Goal: Information Seeking & Learning: Check status

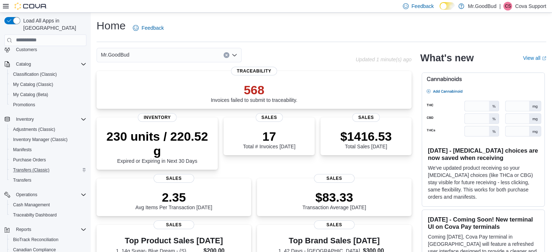
scroll to position [113, 0]
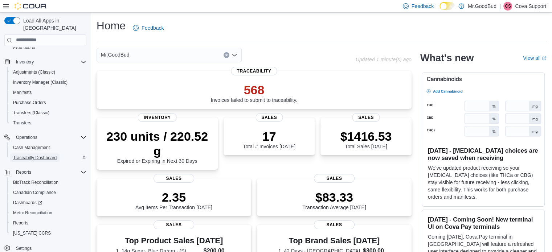
click at [36, 155] on span "Traceabilty Dashboard" at bounding box center [35, 158] width 44 height 6
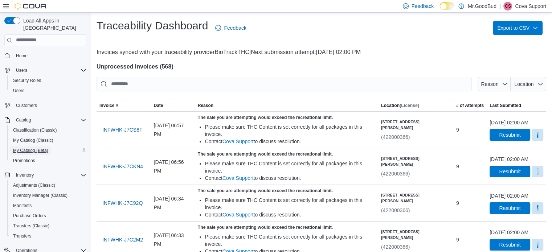
drag, startPoint x: 33, startPoint y: 132, endPoint x: 21, endPoint y: 142, distance: 15.2
click at [21, 148] on span "My Catalog (Beta)" at bounding box center [30, 151] width 35 height 6
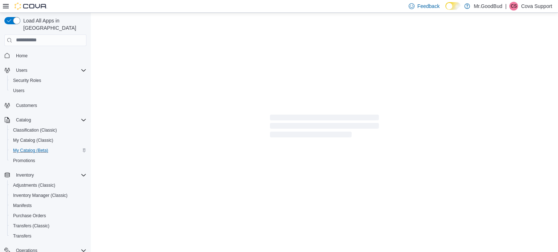
select select "**********"
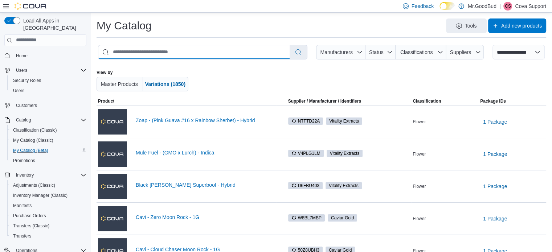
click at [125, 50] on input "search" at bounding box center [193, 52] width 191 height 14
type input "**********"
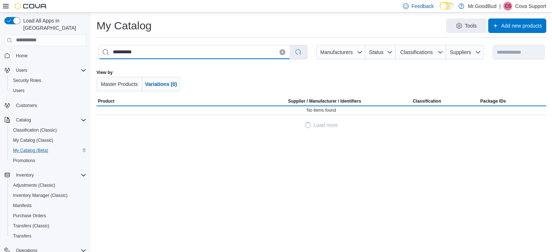
select select "*********"
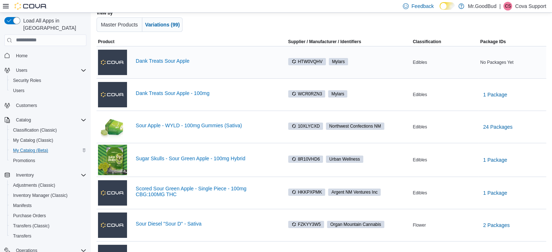
scroll to position [73, 0]
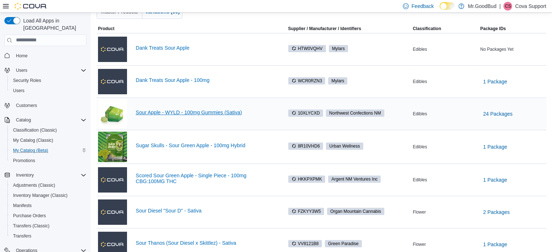
type input "**********"
click at [216, 111] on link "Sour Apple - WYLD - 100mg Gummies (Sativa)" at bounding box center [205, 113] width 139 height 6
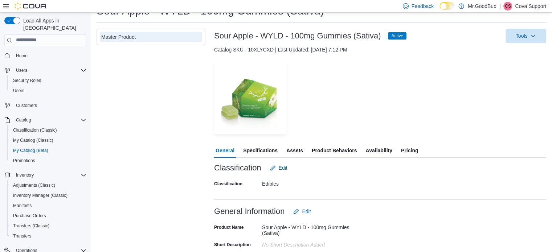
scroll to position [73, 0]
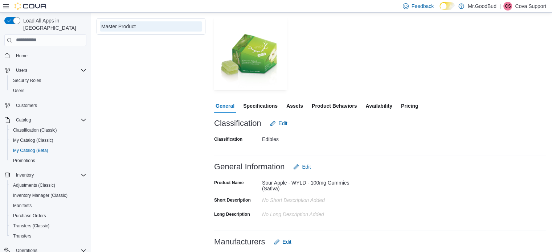
click at [373, 106] on span "Availability" at bounding box center [379, 106] width 27 height 15
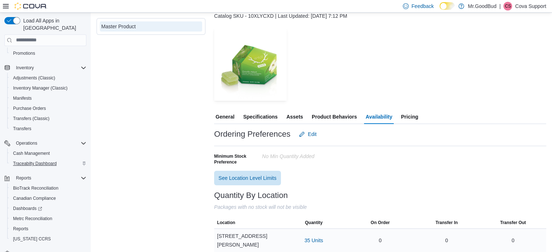
scroll to position [109, 0]
click at [256, 116] on span "Specifications" at bounding box center [260, 117] width 35 height 15
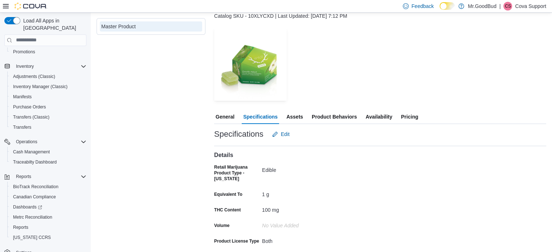
click at [407, 115] on span "Pricing" at bounding box center [409, 117] width 17 height 15
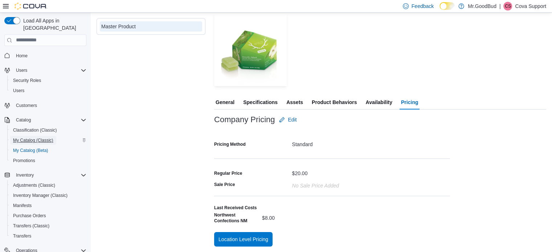
click at [28, 138] on span "My Catalog (Classic)" at bounding box center [33, 141] width 40 height 6
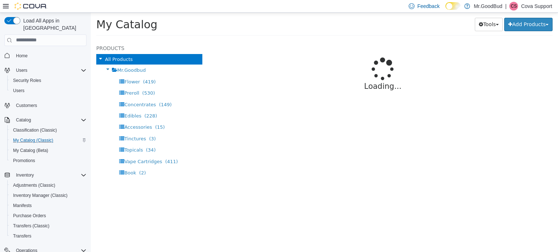
select select "**********"
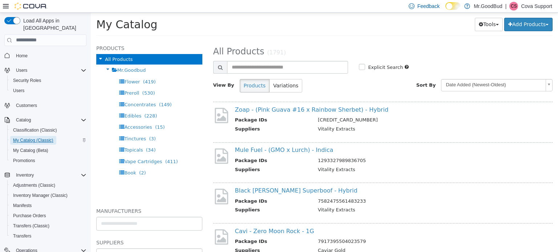
click at [45, 138] on span "My Catalog (Classic)" at bounding box center [33, 141] width 40 height 6
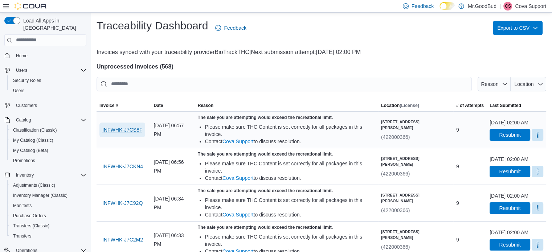
click at [124, 129] on span "INFWHK-J7CS8F" at bounding box center [122, 129] width 40 height 7
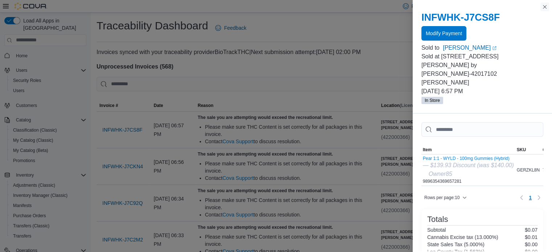
click at [545, 7] on button "Close this dialog" at bounding box center [545, 7] width 9 height 9
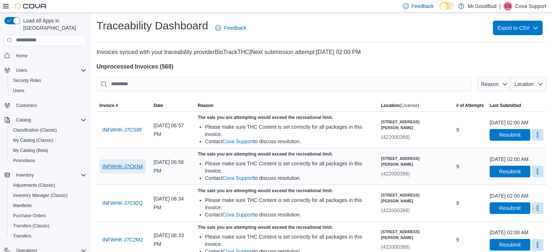
click at [118, 165] on span "INFWHK-J7CKN4" at bounding box center [122, 166] width 41 height 7
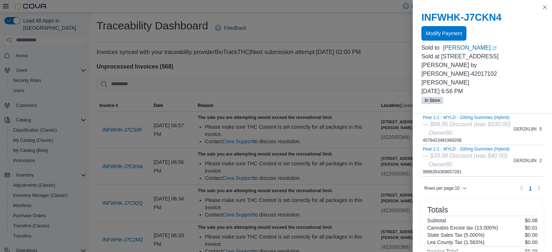
scroll to position [36, 0]
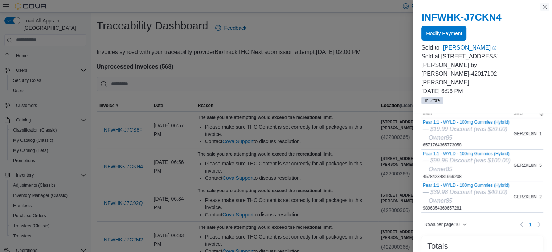
click at [547, 8] on button "Close this dialog" at bounding box center [545, 7] width 9 height 9
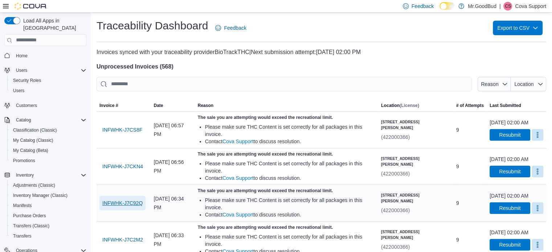
click at [123, 202] on span "INFWHK-J7C92Q" at bounding box center [122, 203] width 40 height 7
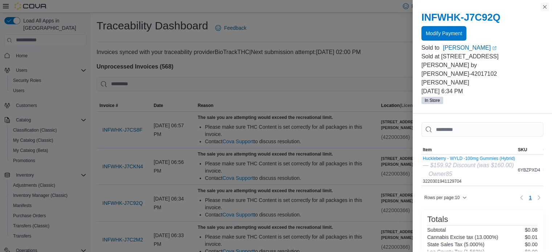
click at [544, 6] on button "Close this dialog" at bounding box center [545, 7] width 9 height 9
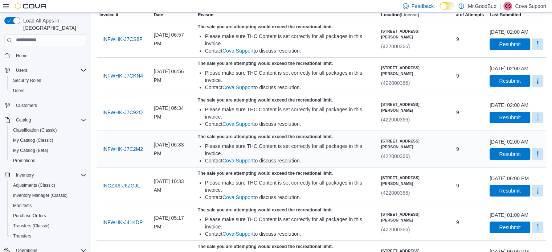
scroll to position [109, 0]
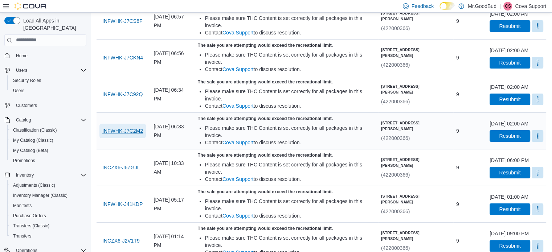
click at [121, 130] on span "INFWHK-J7C2M2" at bounding box center [122, 130] width 41 height 7
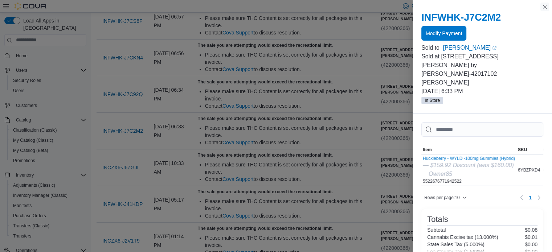
click at [544, 7] on button "Close this dialog" at bounding box center [545, 7] width 9 height 9
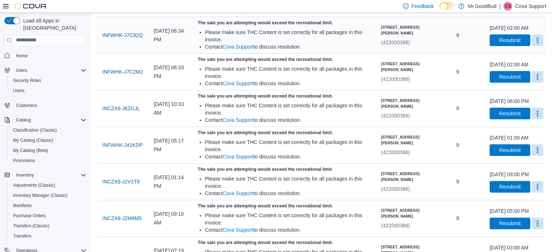
scroll to position [182, 0]
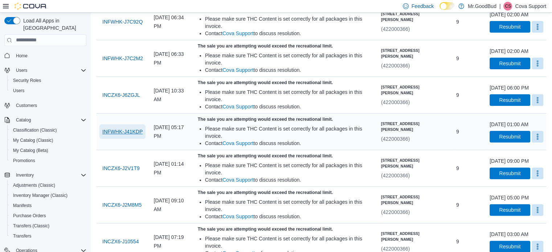
click at [130, 130] on span "INFWHK-J41KDP" at bounding box center [122, 131] width 40 height 7
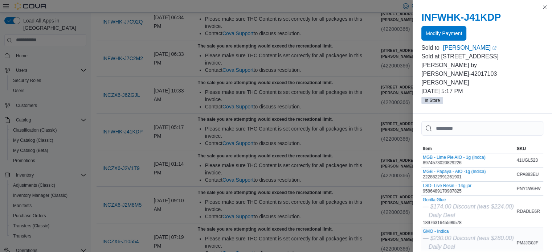
scroll to position [0, 0]
drag, startPoint x: 543, startPoint y: 6, endPoint x: 464, endPoint y: 53, distance: 91.9
click at [543, 6] on button "Close this dialog" at bounding box center [545, 7] width 9 height 9
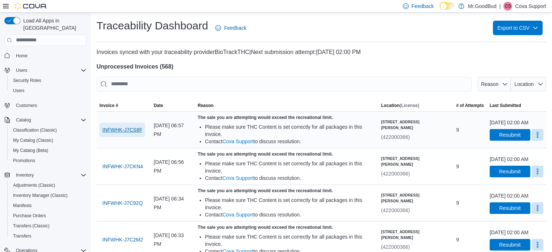
click at [118, 127] on span "INFWHK-J7CS8F" at bounding box center [122, 129] width 40 height 7
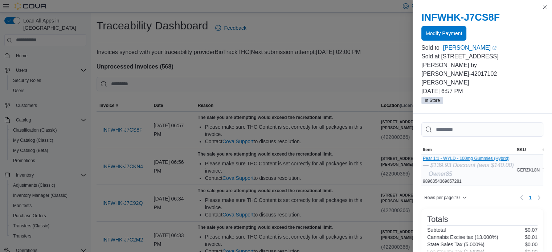
click at [462, 156] on button "Pear 1:1 - WYLD - 100mg Gummies (Hybrid)" at bounding box center [468, 158] width 91 height 5
drag, startPoint x: 547, startPoint y: 8, endPoint x: 523, endPoint y: 102, distance: 96.6
click at [547, 8] on button "Close this dialog" at bounding box center [545, 7] width 9 height 9
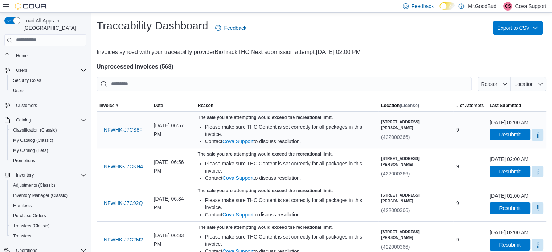
click at [499, 138] on span "Resubmit" at bounding box center [509, 134] width 21 height 7
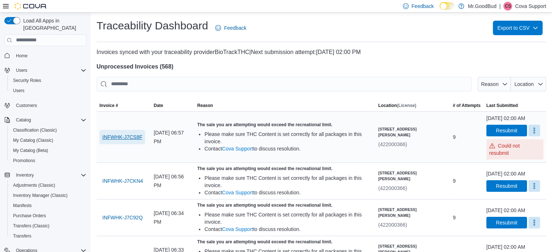
click at [110, 136] on span "INFWHK-J7CS8F" at bounding box center [122, 137] width 40 height 7
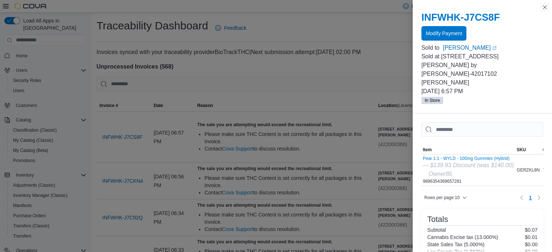
drag, startPoint x: 544, startPoint y: 5, endPoint x: 502, endPoint y: 32, distance: 50.6
click at [544, 5] on button "Close this dialog" at bounding box center [545, 7] width 9 height 9
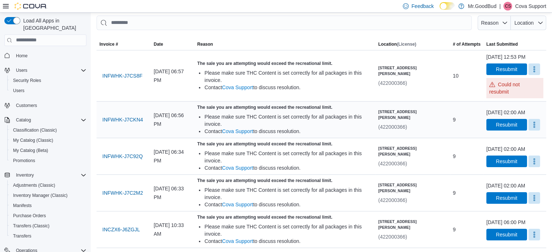
scroll to position [73, 0]
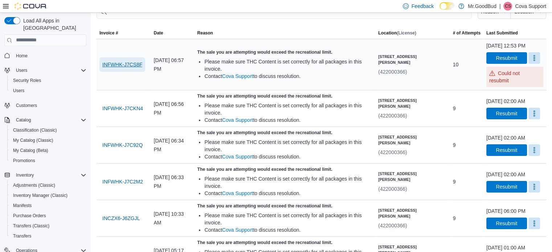
click at [130, 63] on span "INFWHK-J7CS8F" at bounding box center [122, 64] width 40 height 7
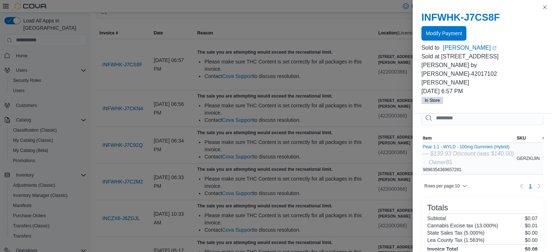
scroll to position [0, 0]
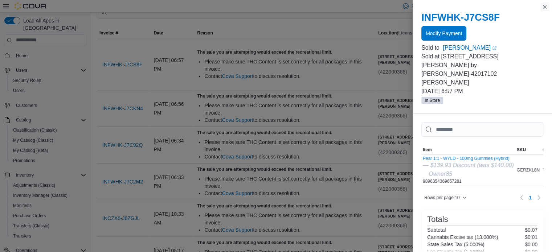
click at [546, 7] on button "Close this dialog" at bounding box center [545, 7] width 9 height 9
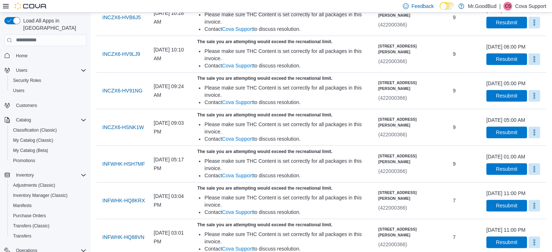
scroll to position [654, 0]
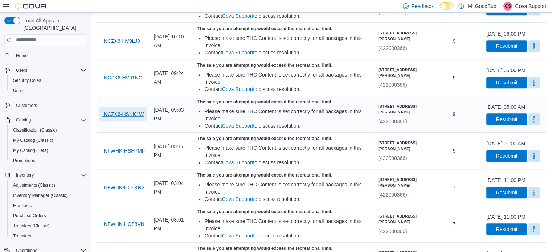
click at [123, 111] on span "INCZX6-HSNK1W" at bounding box center [122, 114] width 41 height 7
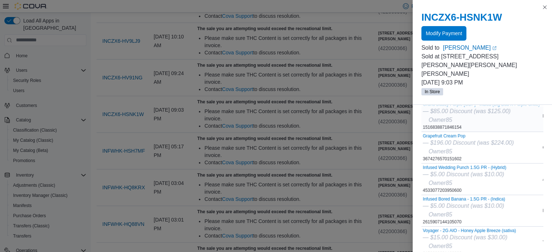
scroll to position [36, 0]
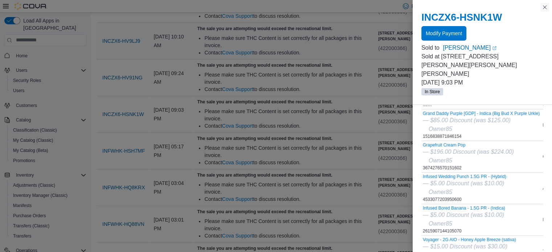
drag, startPoint x: 546, startPoint y: 5, endPoint x: 549, endPoint y: 48, distance: 42.6
click at [546, 5] on button "Close this dialog" at bounding box center [545, 7] width 9 height 9
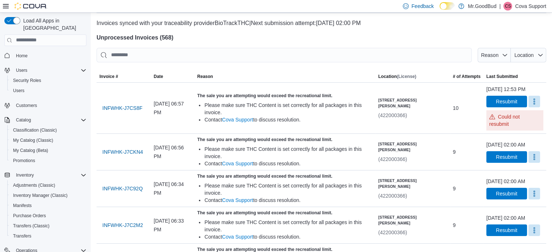
scroll to position [13, 0]
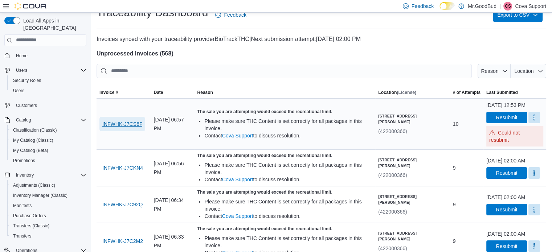
click at [126, 125] on span "INFWHK-J7CS8F" at bounding box center [122, 124] width 40 height 7
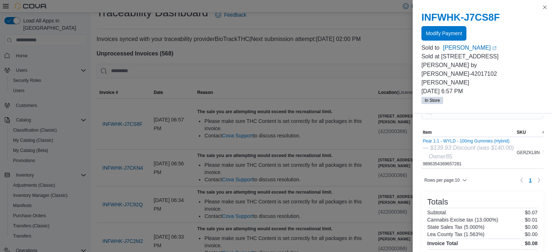
scroll to position [0, 0]
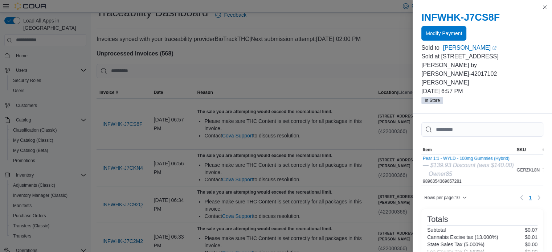
drag, startPoint x: 225, startPoint y: 110, endPoint x: 398, endPoint y: 78, distance: 175.4
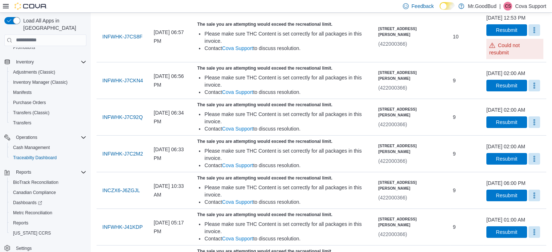
scroll to position [122, 0]
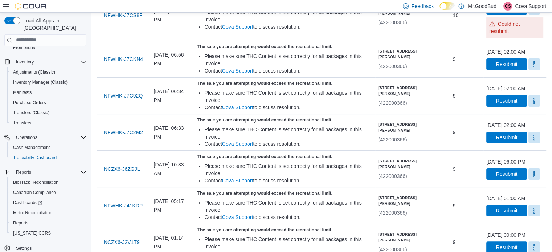
click at [528, 4] on p "Cova Support" at bounding box center [530, 6] width 31 height 9
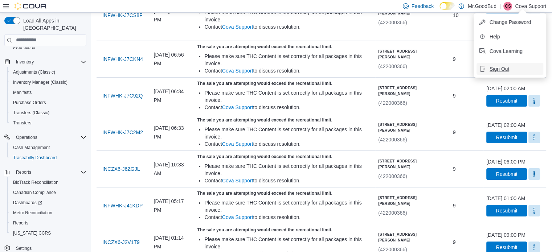
click at [498, 69] on span "Sign Out" at bounding box center [500, 68] width 20 height 7
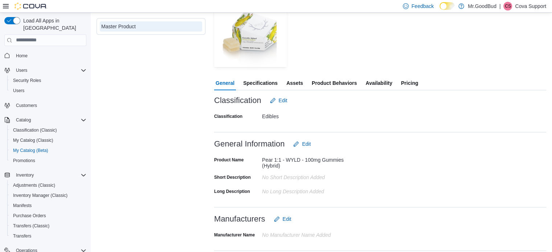
scroll to position [109, 0]
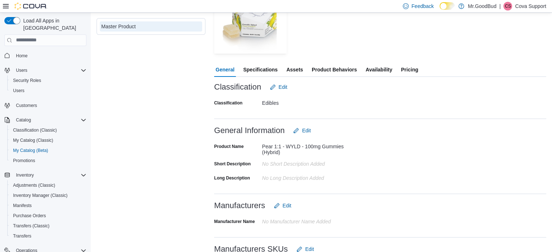
click at [260, 69] on span "Specifications" at bounding box center [260, 69] width 35 height 15
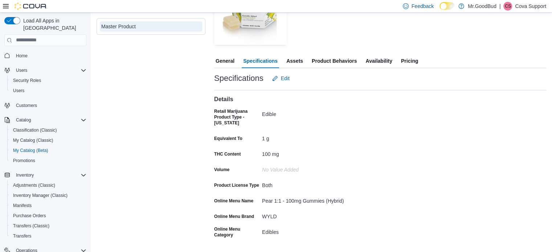
scroll to position [81, 0]
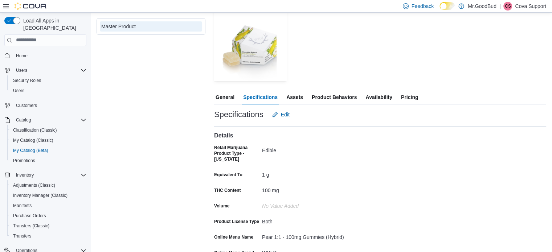
click at [375, 96] on span "Availability" at bounding box center [379, 97] width 27 height 15
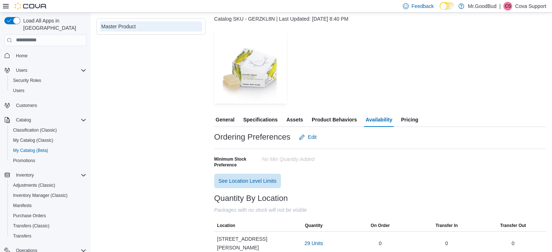
scroll to position [62, 0]
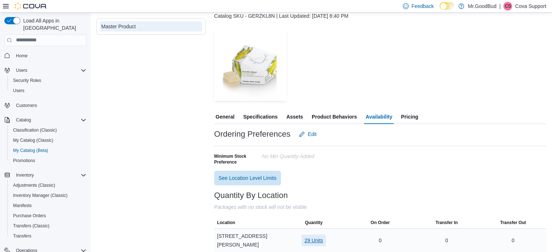
click at [317, 237] on span "29 Units" at bounding box center [314, 240] width 19 height 7
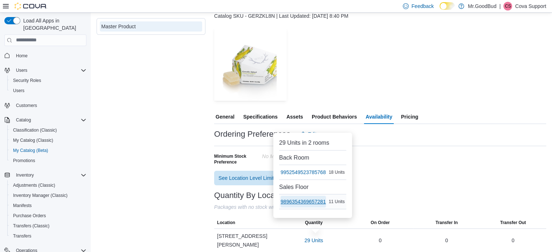
click at [305, 206] on span "9896354369657281" at bounding box center [303, 201] width 45 height 7
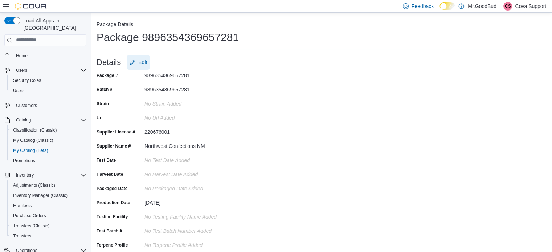
drag, startPoint x: 142, startPoint y: 61, endPoint x: 152, endPoint y: 66, distance: 12.0
click at [142, 61] on span "Edit" at bounding box center [142, 62] width 9 height 7
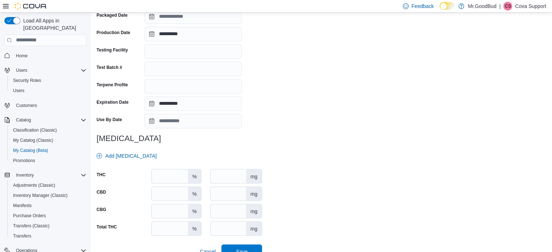
scroll to position [209, 0]
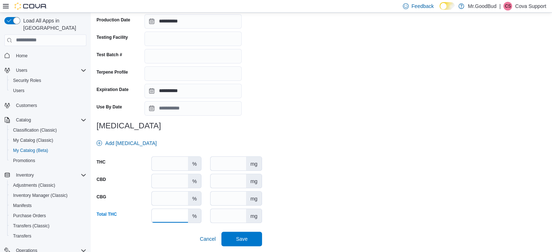
click at [165, 218] on input "number" at bounding box center [170, 216] width 36 height 14
click at [224, 216] on input "***" at bounding box center [229, 216] width 36 height 14
drag, startPoint x: 227, startPoint y: 216, endPoint x: 215, endPoint y: 216, distance: 11.3
click at [215, 216] on input "***" at bounding box center [229, 216] width 36 height 14
click at [281, 110] on div "**********" at bounding box center [322, 54] width 450 height 386
